Goal: Book appointment/travel/reservation

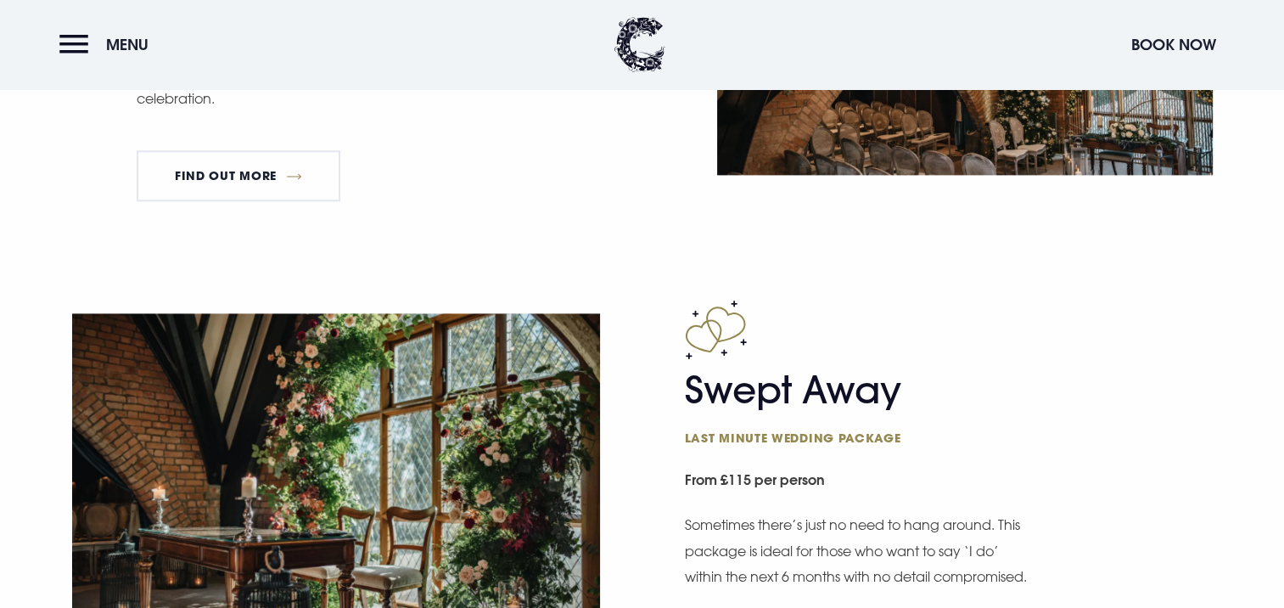
scroll to position [2433, 0]
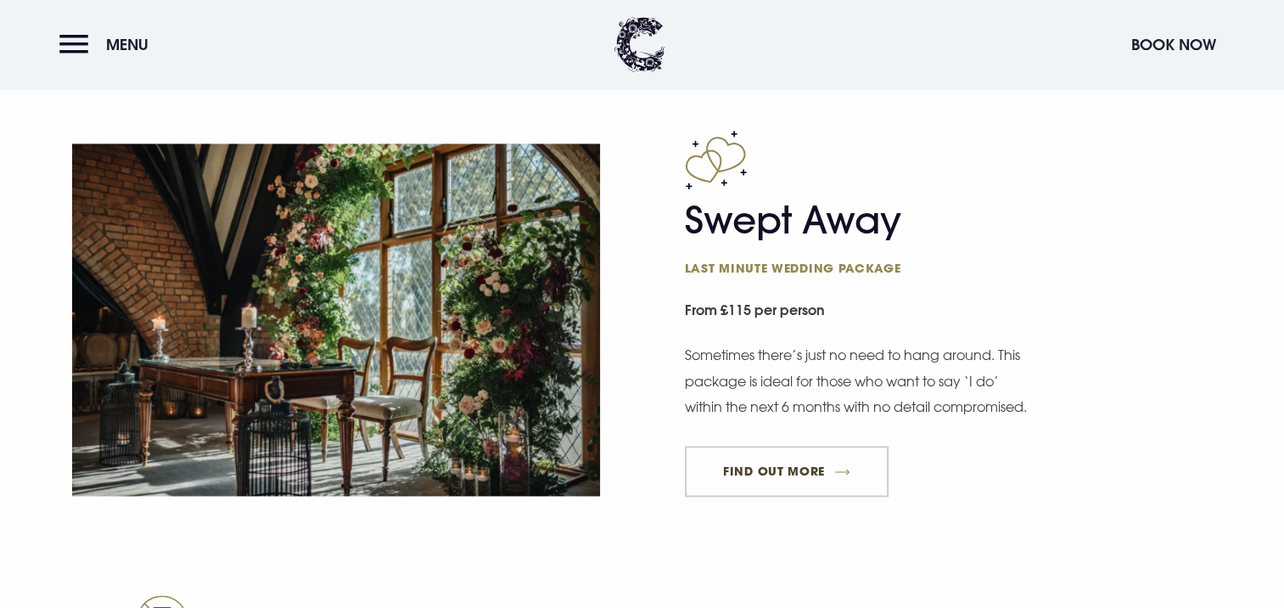
click at [762, 492] on link "FIND OUT MORE" at bounding box center [787, 471] width 205 height 51
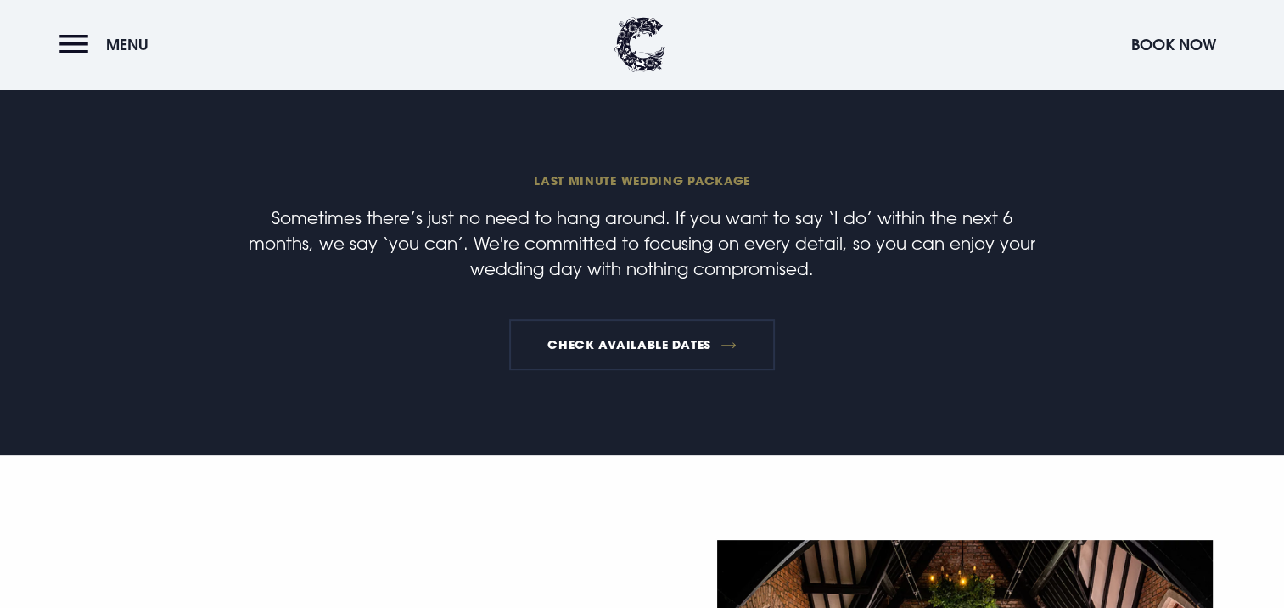
scroll to position [679, 0]
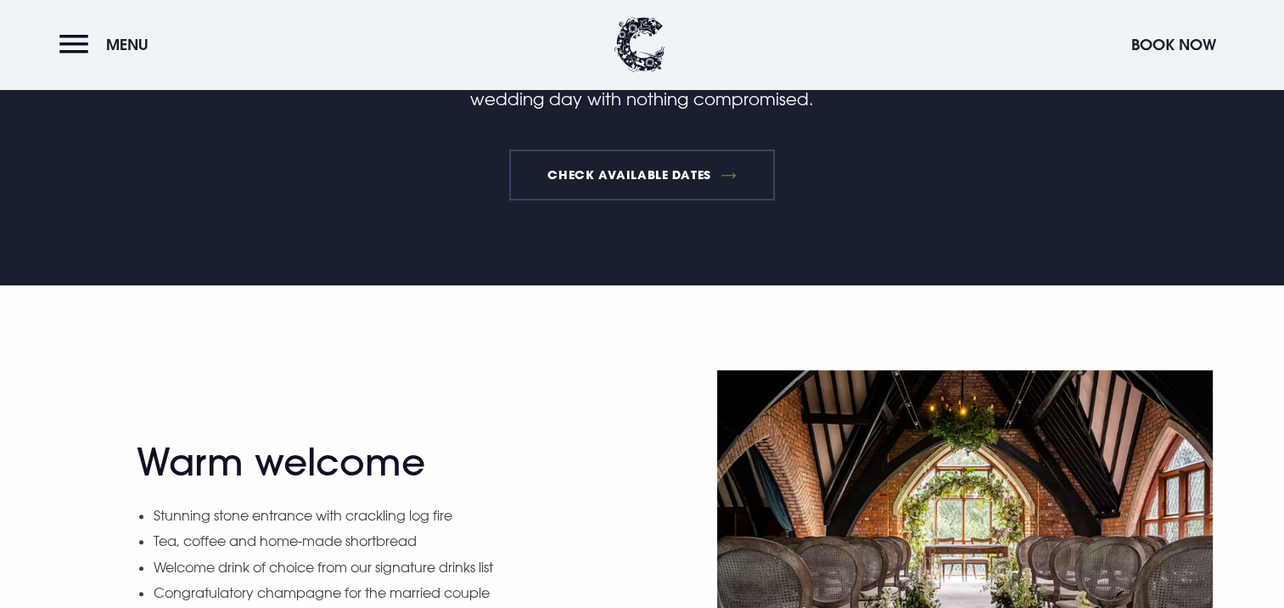
click at [631, 170] on link "Check available dates" at bounding box center [642, 174] width 266 height 51
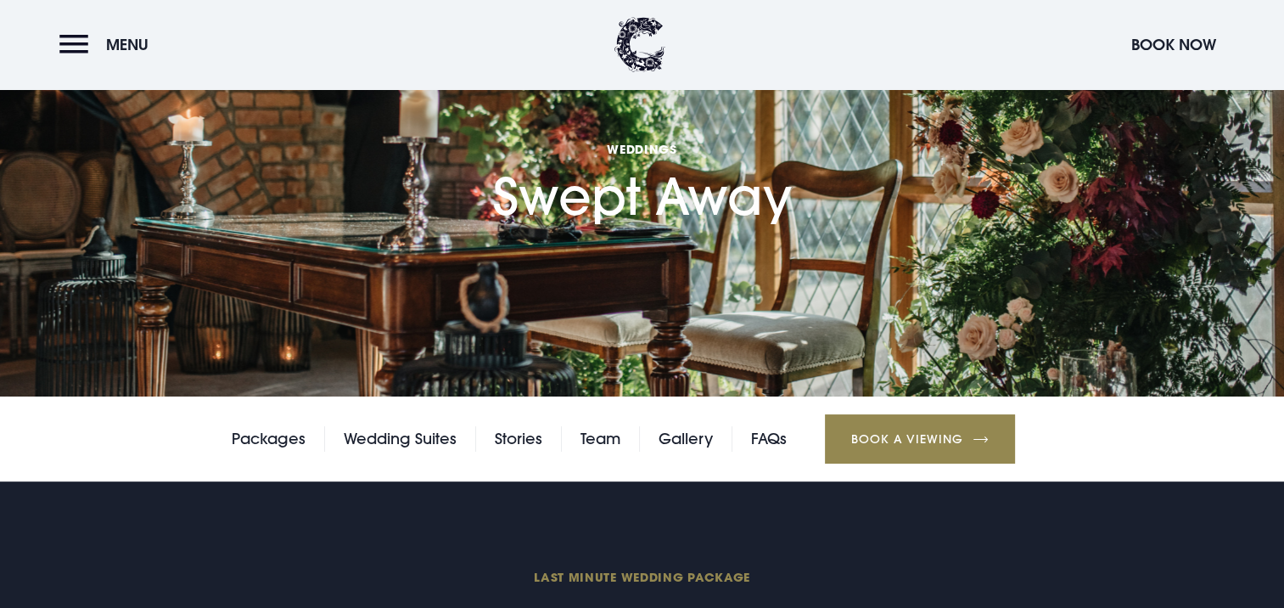
scroll to position [0, 0]
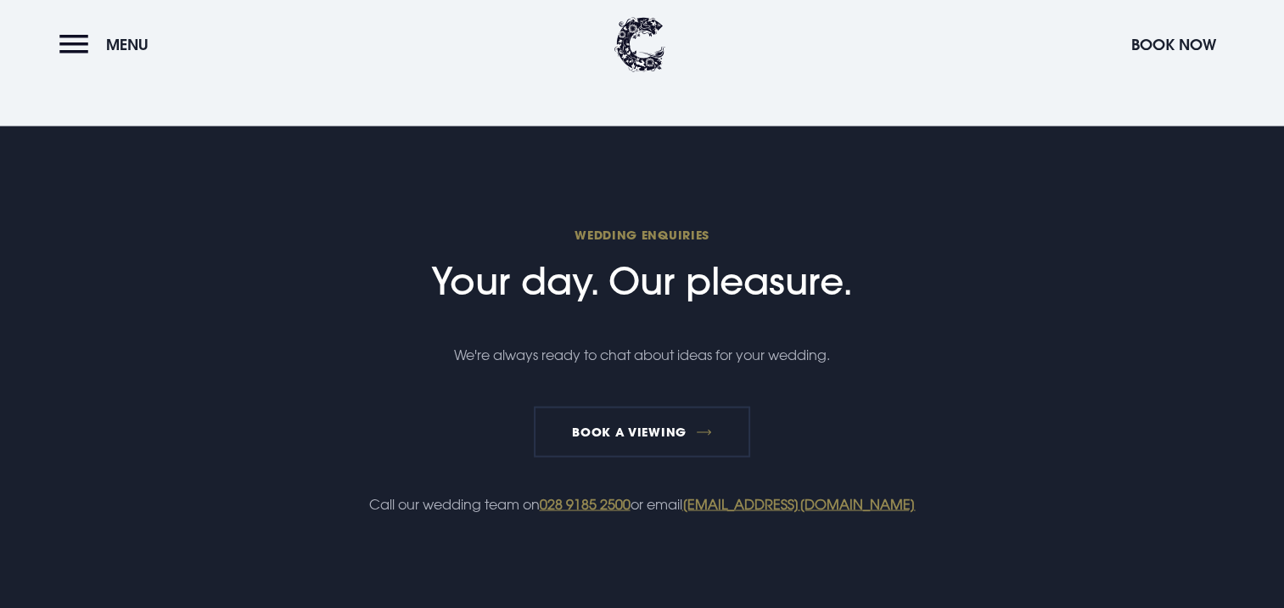
scroll to position [2999, 0]
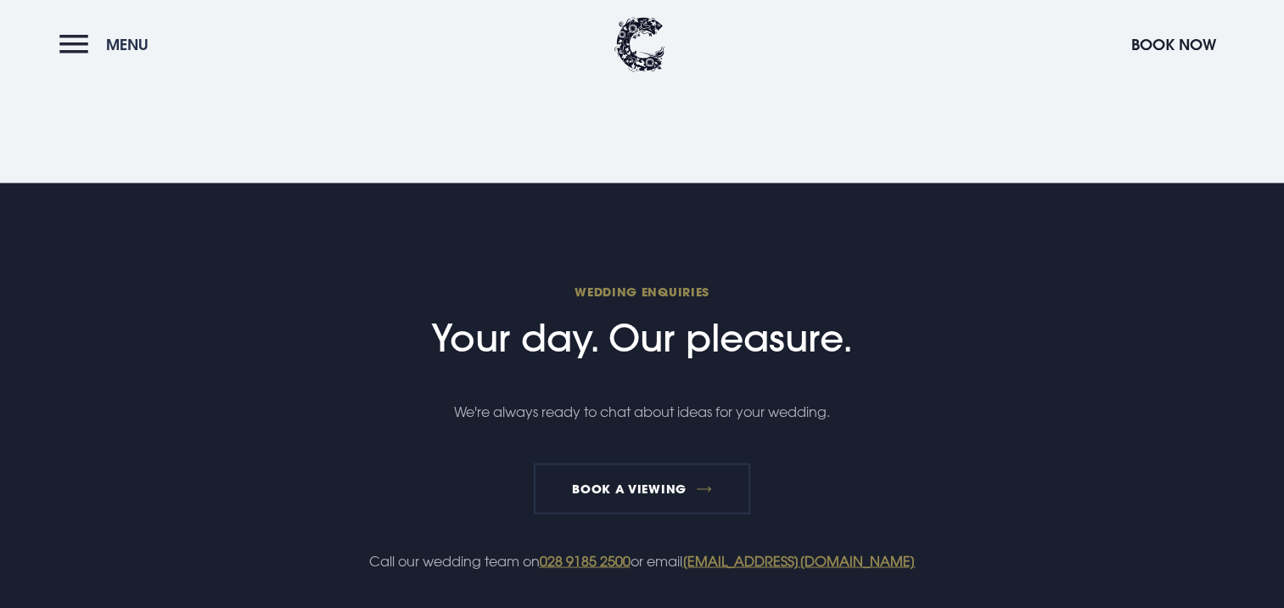
click at [112, 50] on span "Menu" at bounding box center [127, 45] width 42 height 20
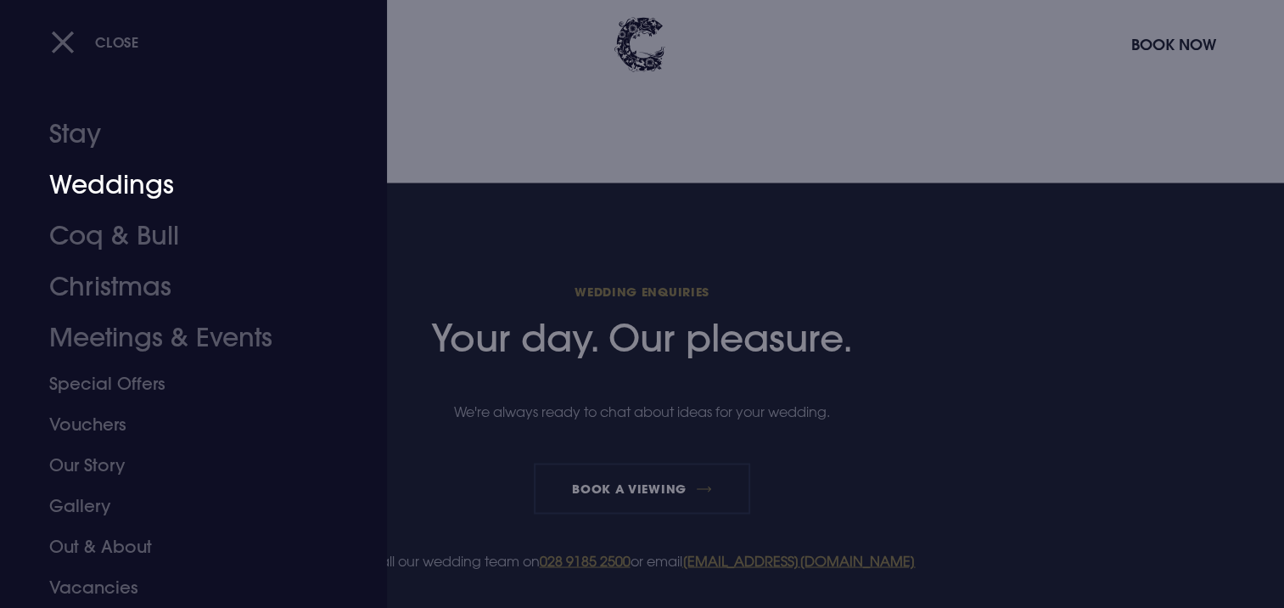
click at [93, 183] on link "Weddings" at bounding box center [183, 185] width 268 height 51
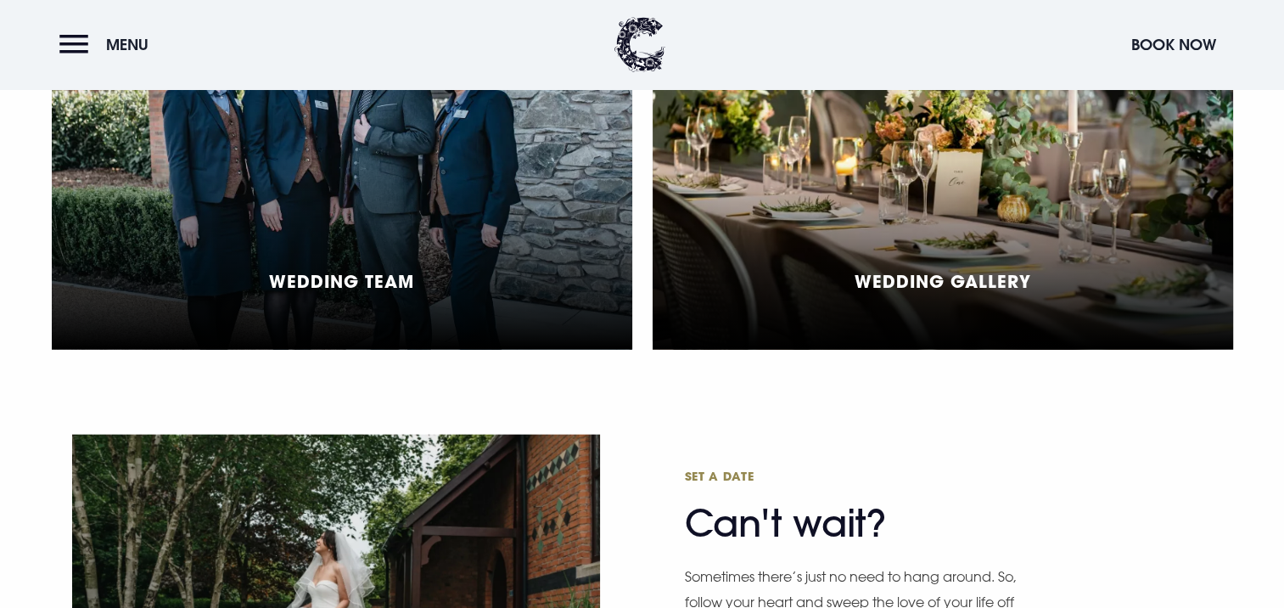
scroll to position [3566, 0]
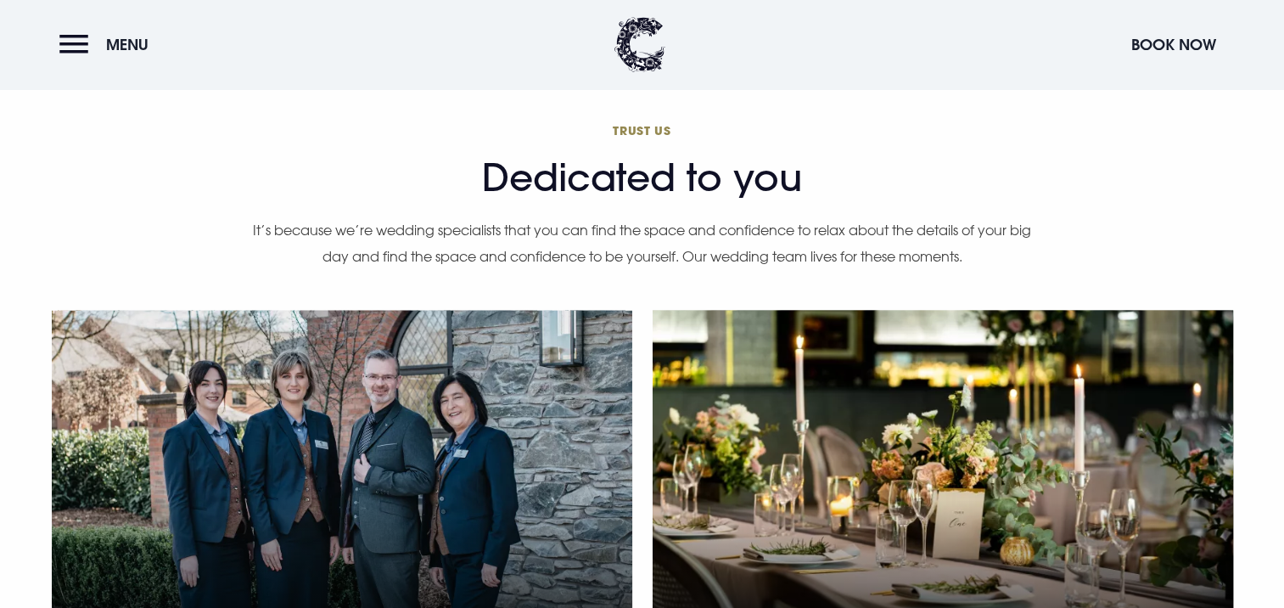
click at [701, 330] on div "Wedding Gallery" at bounding box center [943, 500] width 581 height 379
